Goal: Task Accomplishment & Management: Use online tool/utility

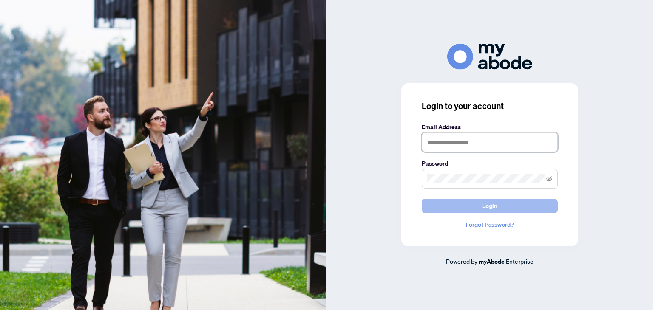
type input "**********"
click at [449, 204] on button "Login" at bounding box center [490, 206] width 136 height 14
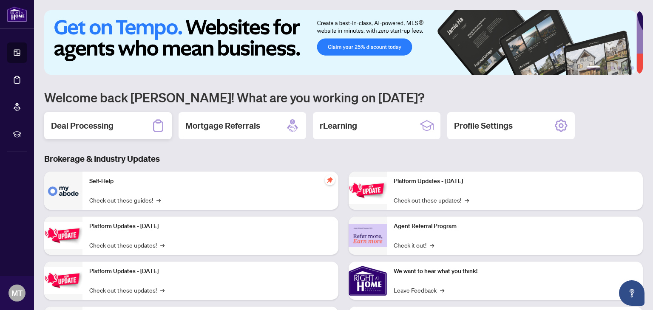
click at [65, 126] on h2 "Deal Processing" at bounding box center [82, 126] width 63 height 12
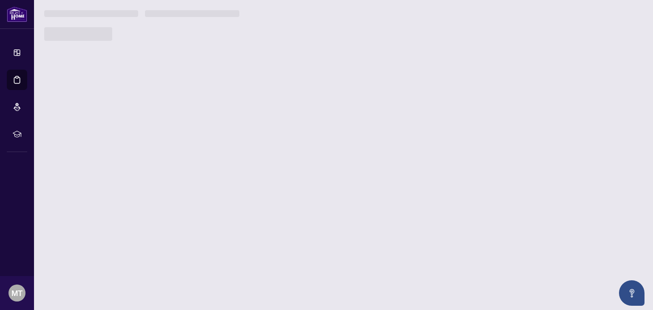
click at [65, 126] on main "1 2 3 4 5 6 Welcome back [PERSON_NAME]! What are you working on [DATE]? Deal Pr…" at bounding box center [343, 155] width 619 height 310
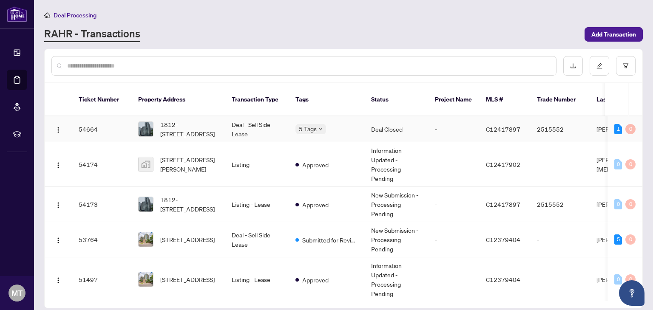
click at [389, 121] on td "Deal Closed" at bounding box center [396, 129] width 64 height 26
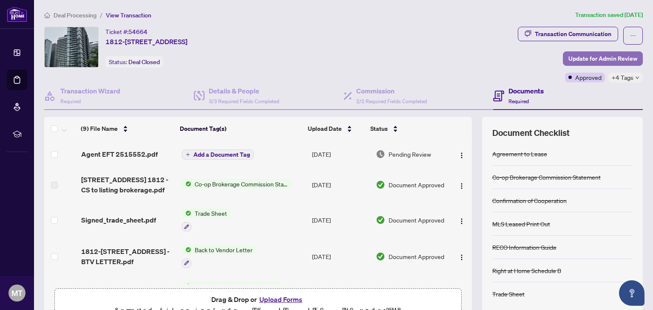
click at [596, 65] on span "Update for Admin Review" at bounding box center [602, 59] width 69 height 14
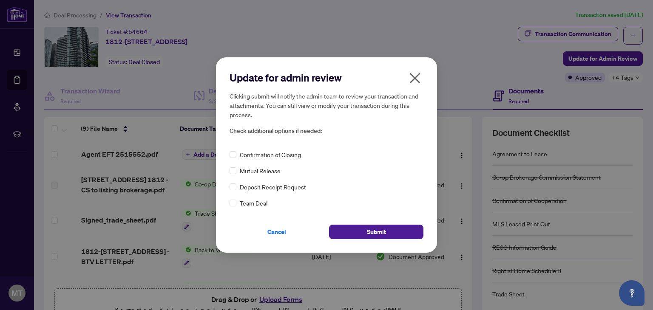
click at [412, 78] on icon "close" at bounding box center [415, 78] width 14 height 14
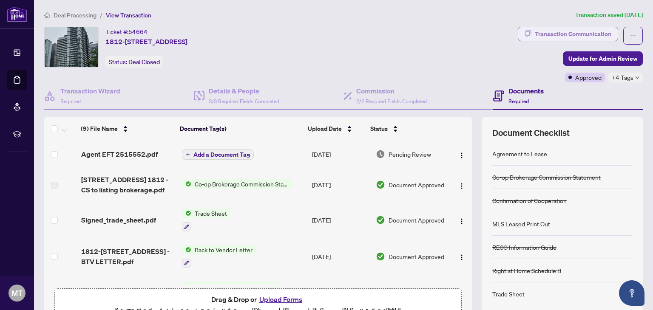
click at [535, 36] on div "Transaction Communication" at bounding box center [573, 34] width 77 height 14
